Goal: Information Seeking & Learning: Learn about a topic

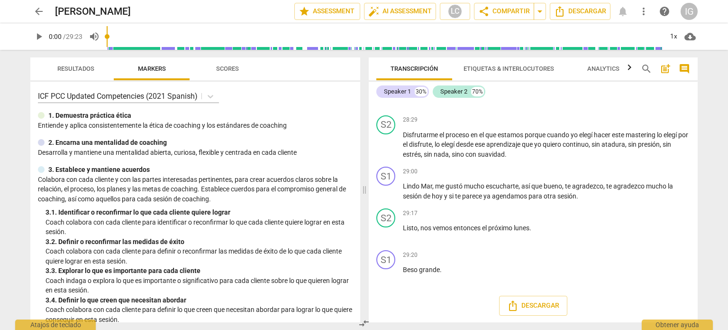
scroll to position [4433, 0]
click at [42, 10] on span "arrow_back" at bounding box center [38, 11] width 11 height 11
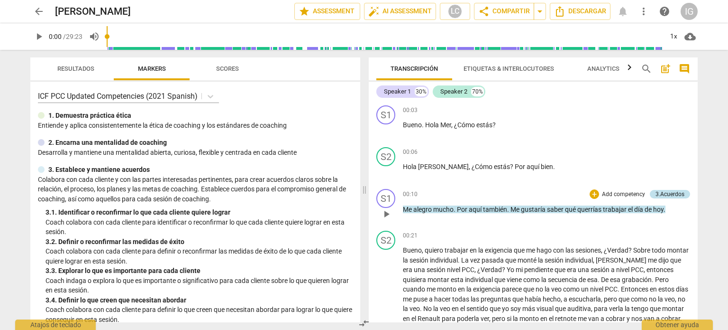
click at [658, 192] on div "3.Acuerdos" at bounding box center [670, 194] width 29 height 9
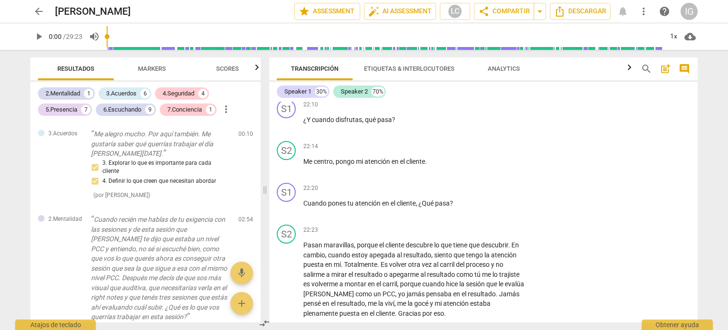
scroll to position [4221, 0]
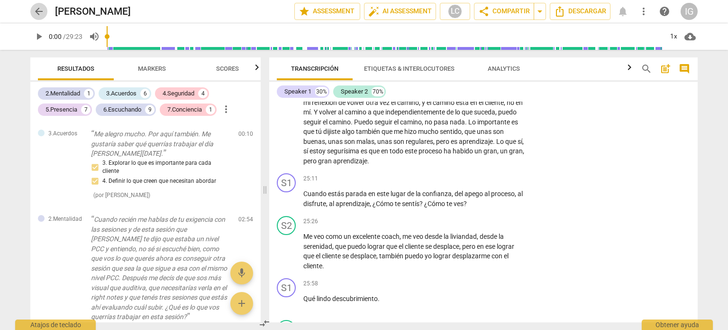
click at [37, 12] on span "arrow_back" at bounding box center [38, 11] width 11 height 11
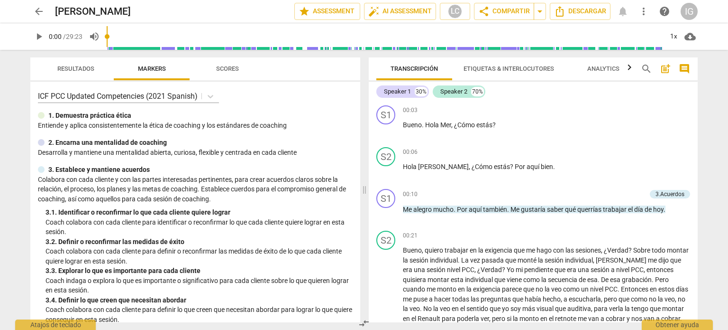
click at [43, 8] on span "arrow_back" at bounding box center [38, 11] width 11 height 11
click at [41, 9] on span "arrow_back" at bounding box center [38, 11] width 11 height 11
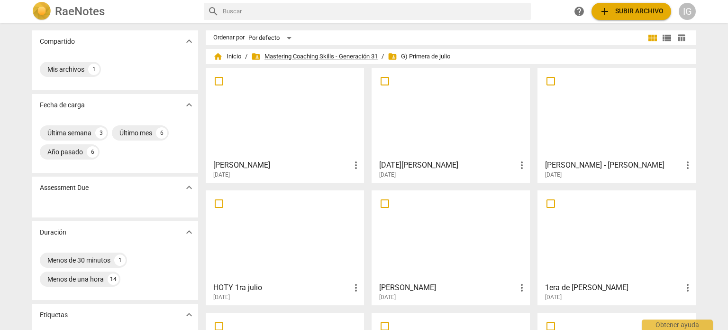
click at [302, 56] on span "folder_shared Mastering Coaching Skills - Generación 31" at bounding box center [314, 56] width 127 height 9
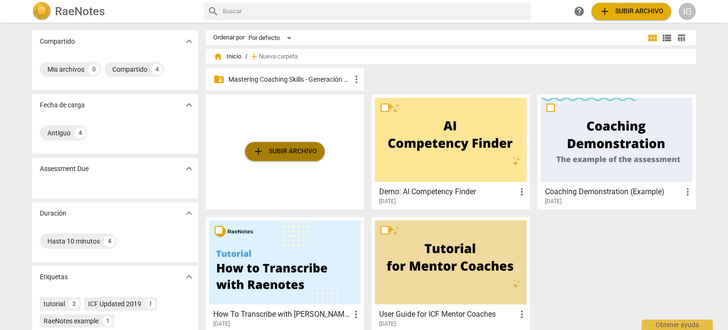
click at [303, 147] on span "add Subir archivo" at bounding box center [285, 151] width 65 height 11
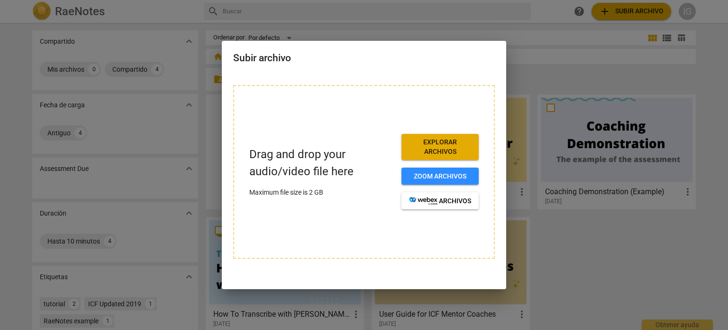
click at [596, 245] on div at bounding box center [364, 165] width 728 height 330
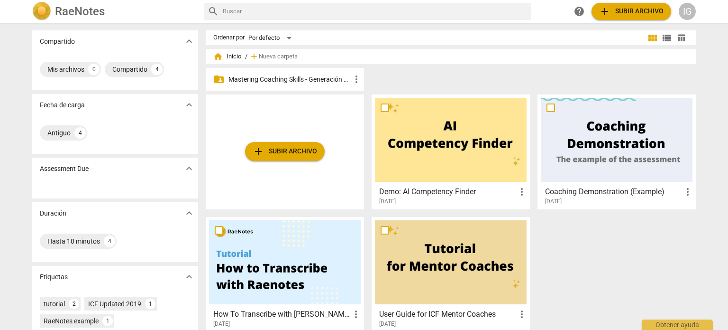
click at [296, 79] on p "Mastering Coaching Skills - Generación 31" at bounding box center [290, 79] width 122 height 10
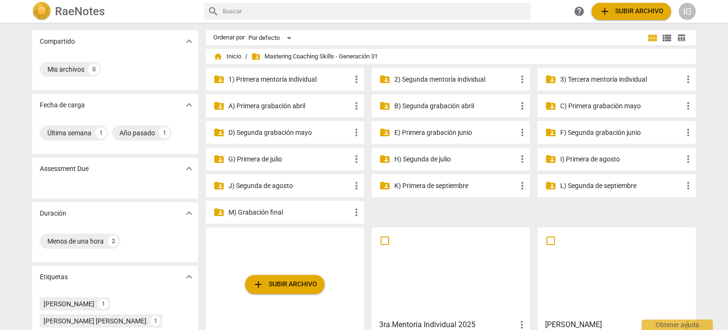
click at [246, 187] on p "J) Segunda de agosto" at bounding box center [290, 186] width 122 height 10
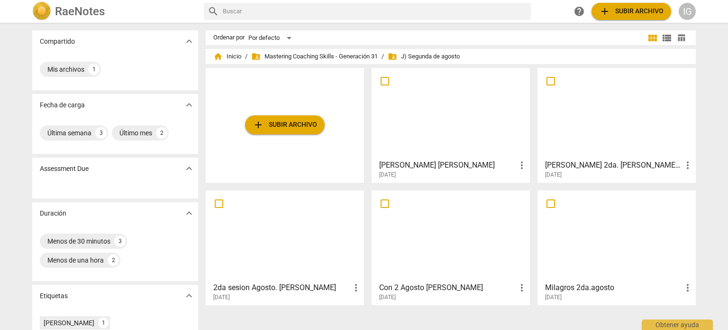
click at [452, 116] on div at bounding box center [451, 113] width 152 height 84
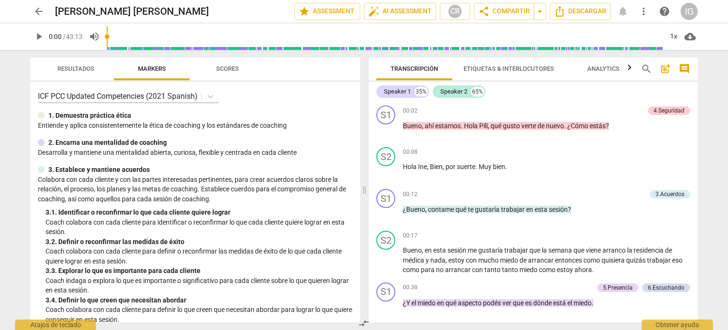
click at [43, 11] on span "arrow_back" at bounding box center [38, 11] width 11 height 11
click at [34, 14] on span "arrow_back" at bounding box center [38, 11] width 11 height 11
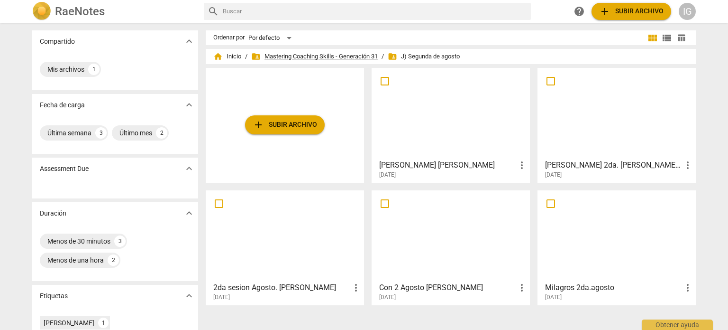
click at [307, 58] on span "folder_shared Mastering Coaching Skills - Generación 31" at bounding box center [314, 56] width 127 height 9
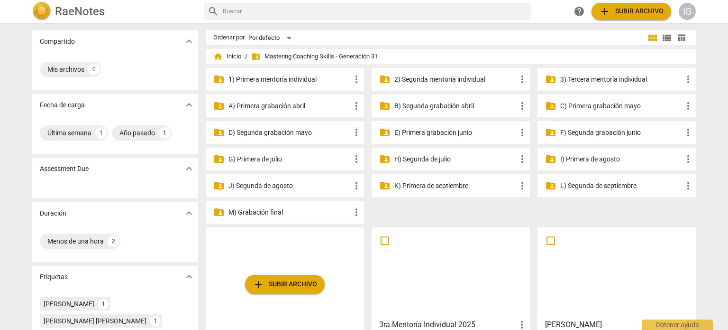
click at [584, 157] on p "I) Primera de agosto" at bounding box center [622, 159] width 122 height 10
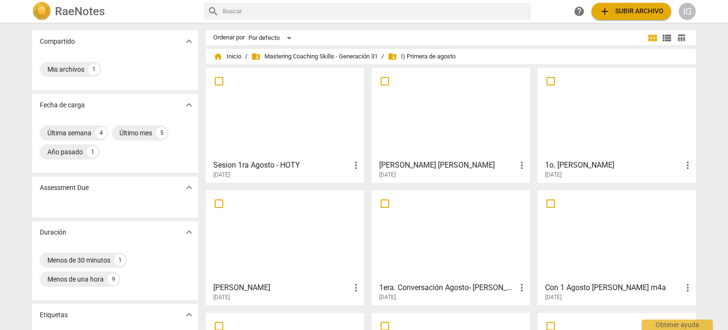
click at [429, 120] on div at bounding box center [451, 113] width 152 height 84
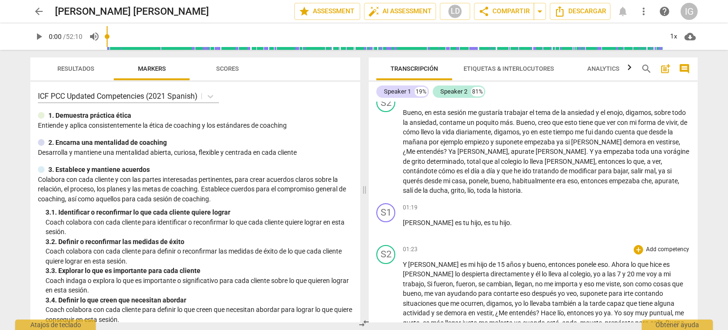
scroll to position [95, 0]
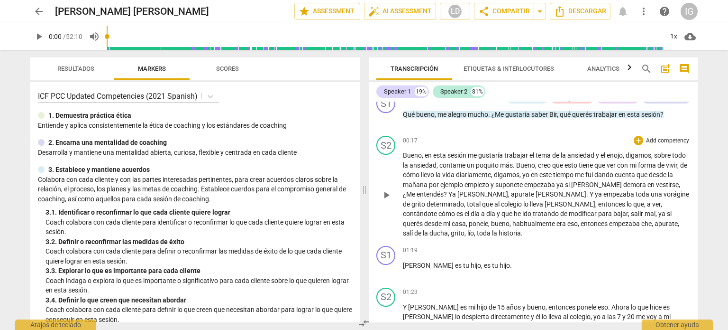
click at [387, 194] on span "play_arrow" at bounding box center [386, 194] width 11 height 11
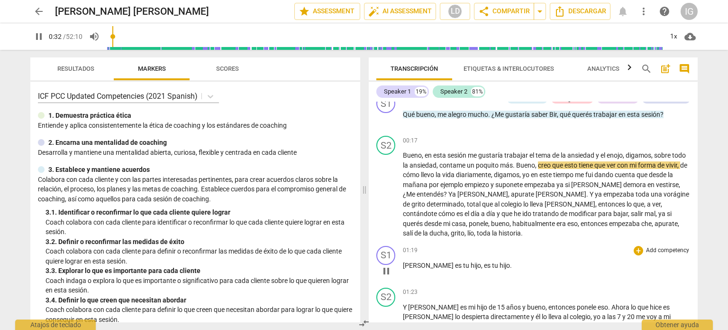
click at [477, 247] on div "01:19 + Add competency keyboard_arrow_right" at bounding box center [546, 250] width 287 height 9
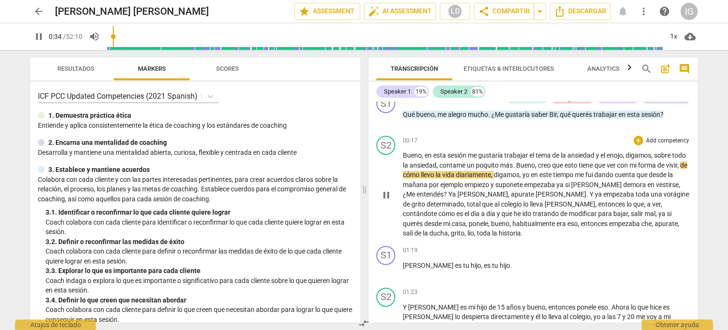
click at [384, 197] on span "pause" at bounding box center [386, 194] width 11 height 11
type input "35"
